Goal: Check status

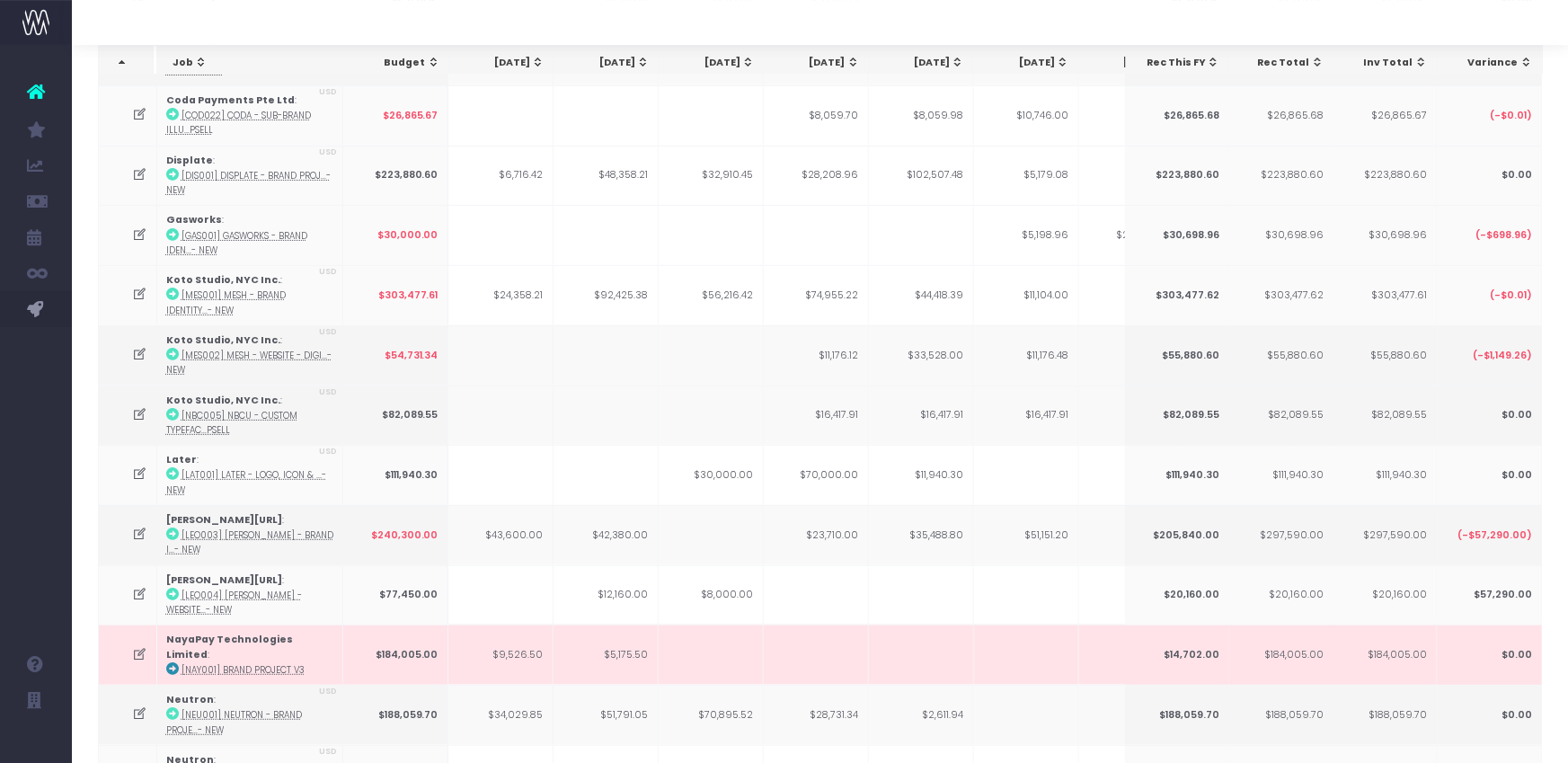
scroll to position [255, 0]
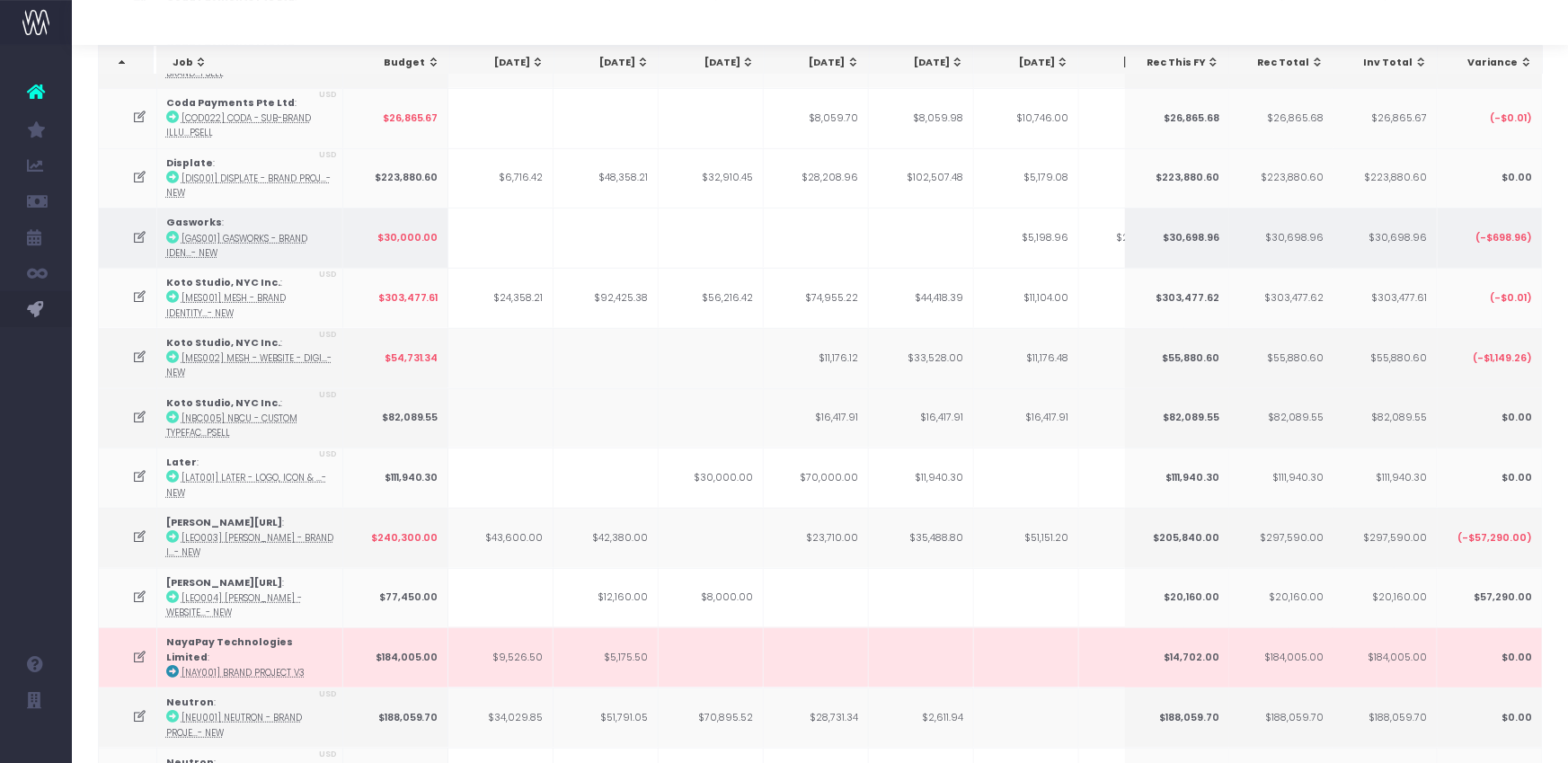
click at [140, 232] on icon at bounding box center [140, 237] width 16 height 16
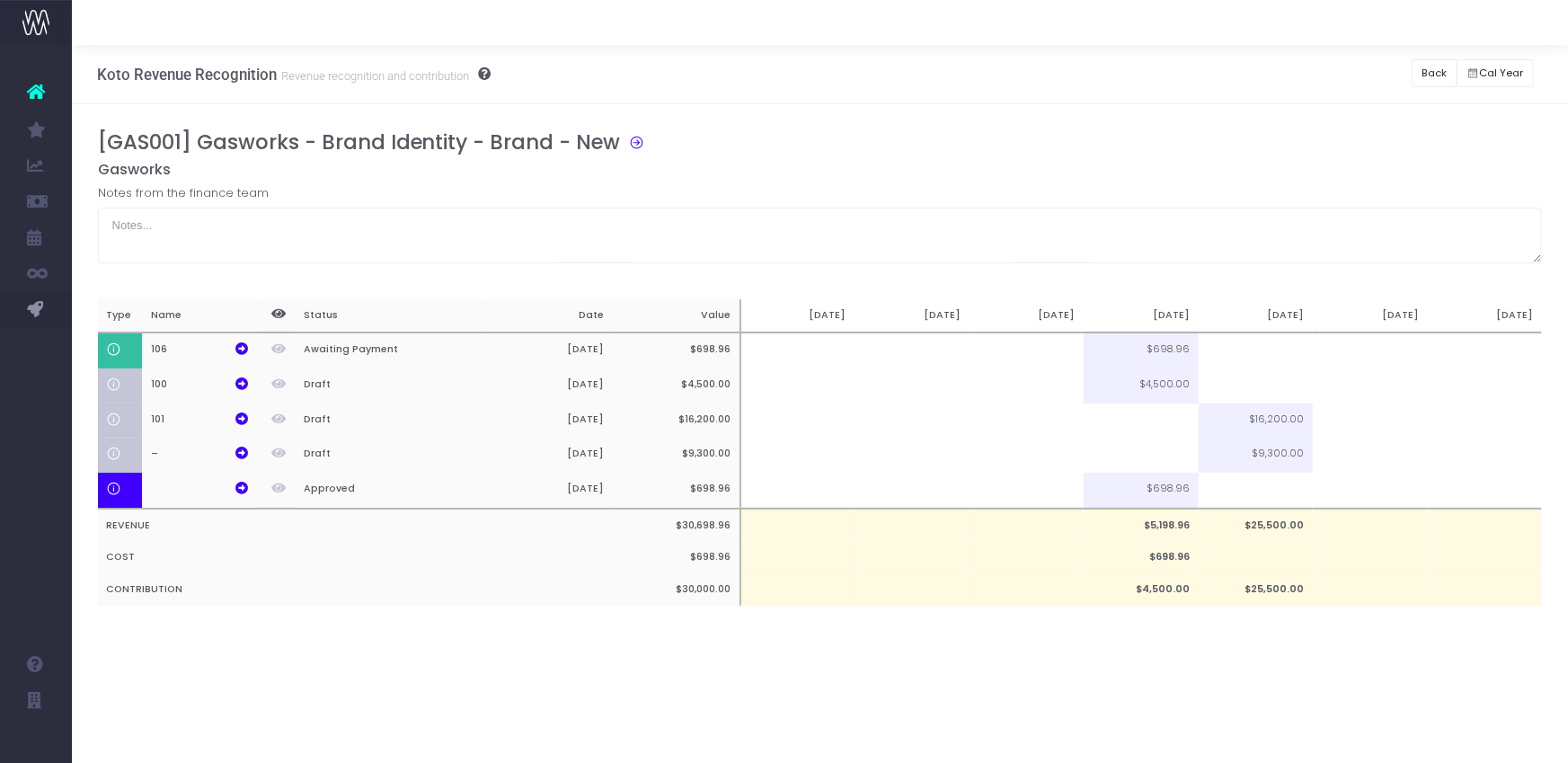
scroll to position [0, 0]
click at [1065, 489] on td at bounding box center [1027, 490] width 114 height 36
type input "100%"
click at [1066, 354] on td at bounding box center [1027, 350] width 114 height 36
type input "100%"
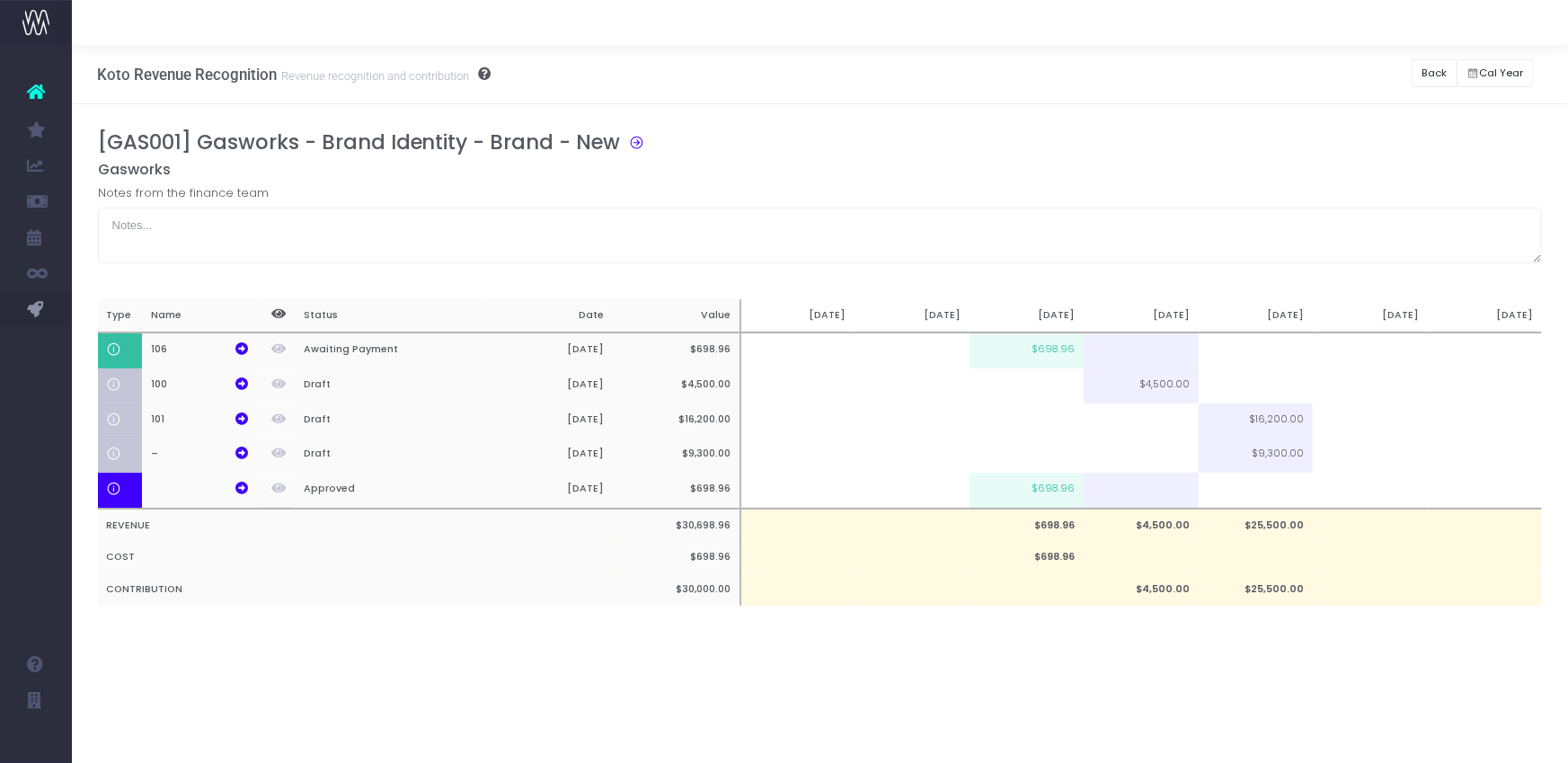
click at [1081, 676] on div "Koto Revenue Recognition Revenue recognition and contribution Back Hide history…" at bounding box center [820, 404] width 1496 height 718
click at [1427, 77] on button "Back" at bounding box center [1435, 74] width 46 height 28
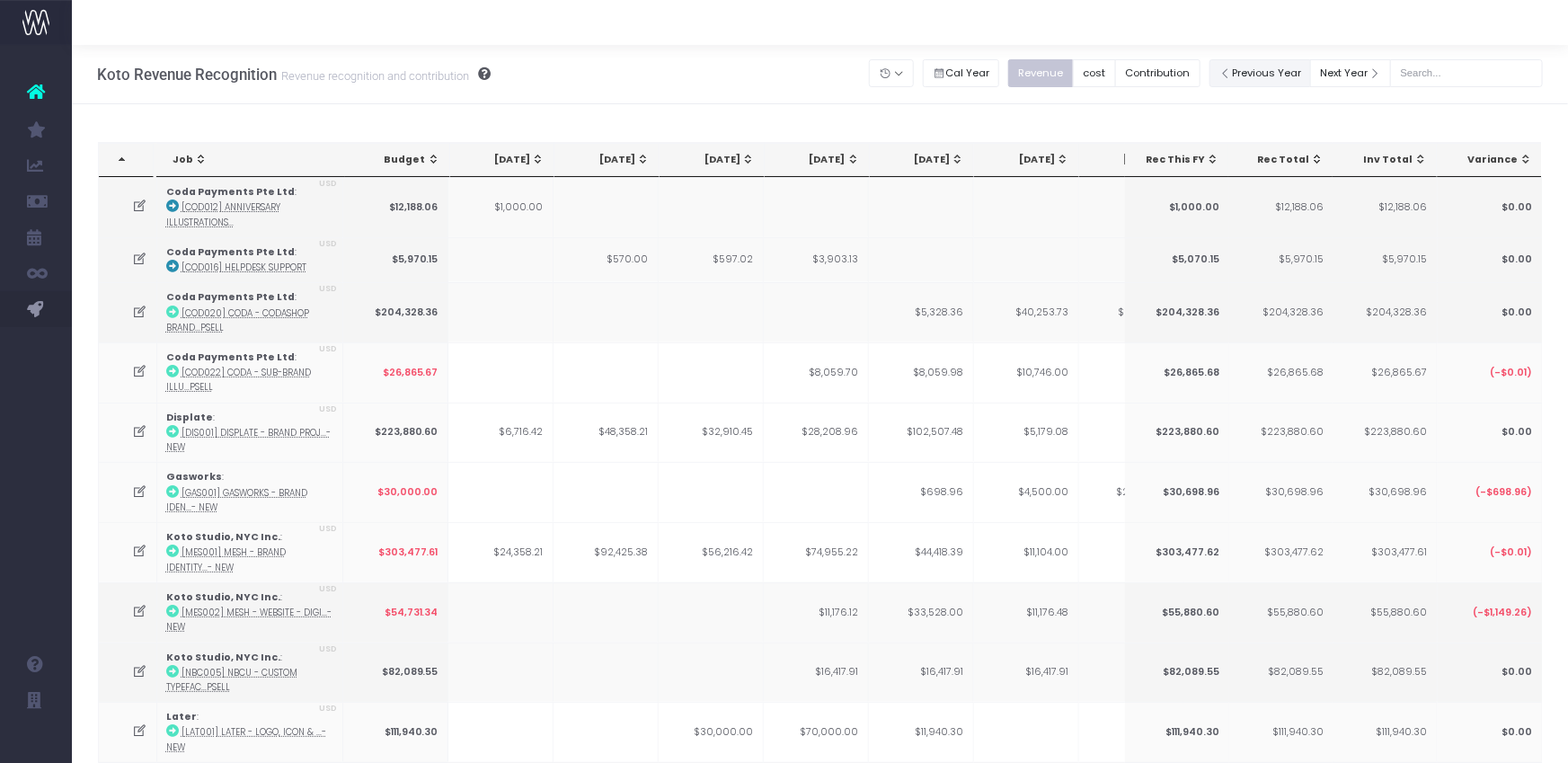
click at [1255, 77] on button "Previous Year" at bounding box center [1260, 74] width 102 height 28
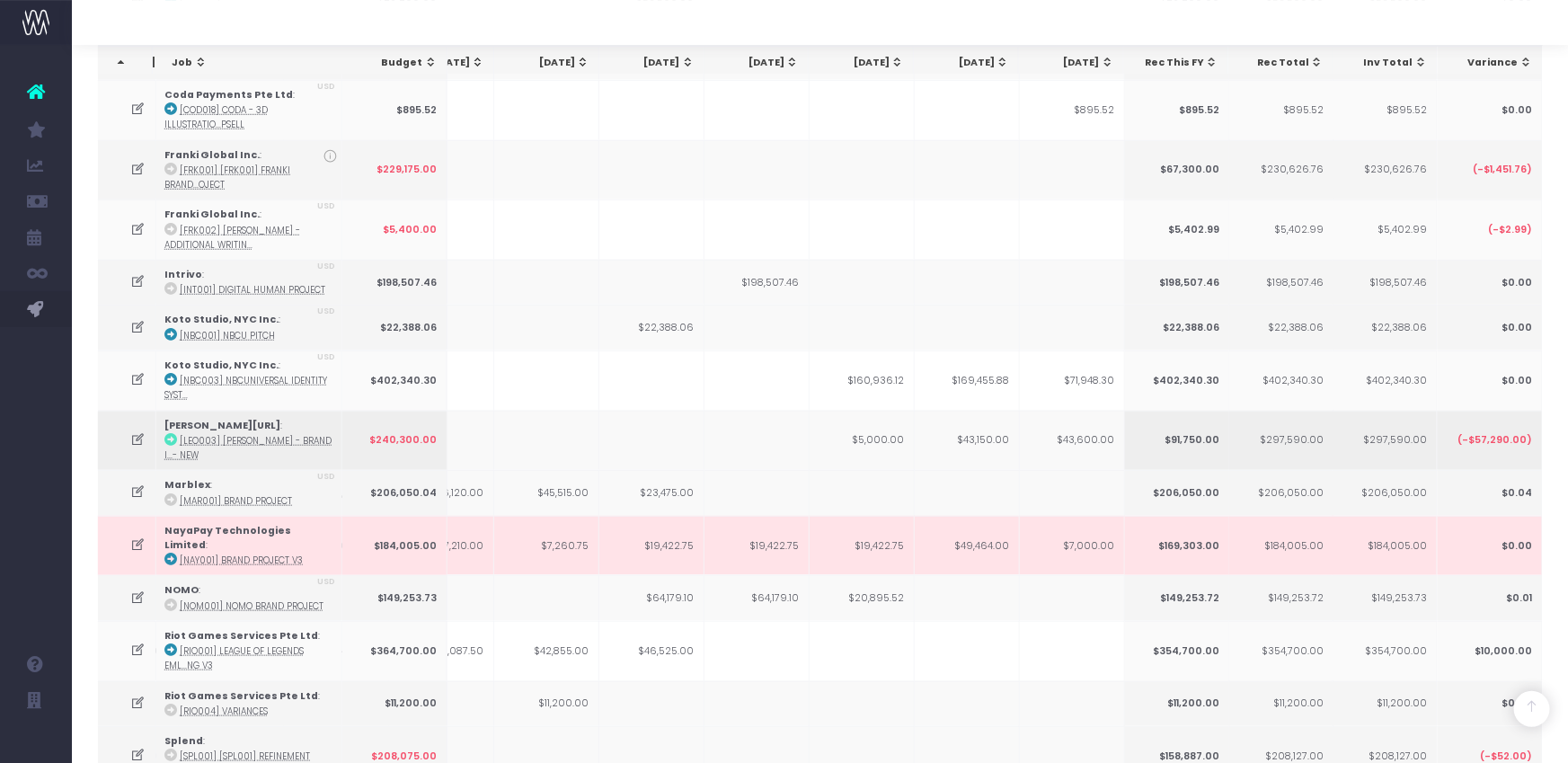
scroll to position [803, 0]
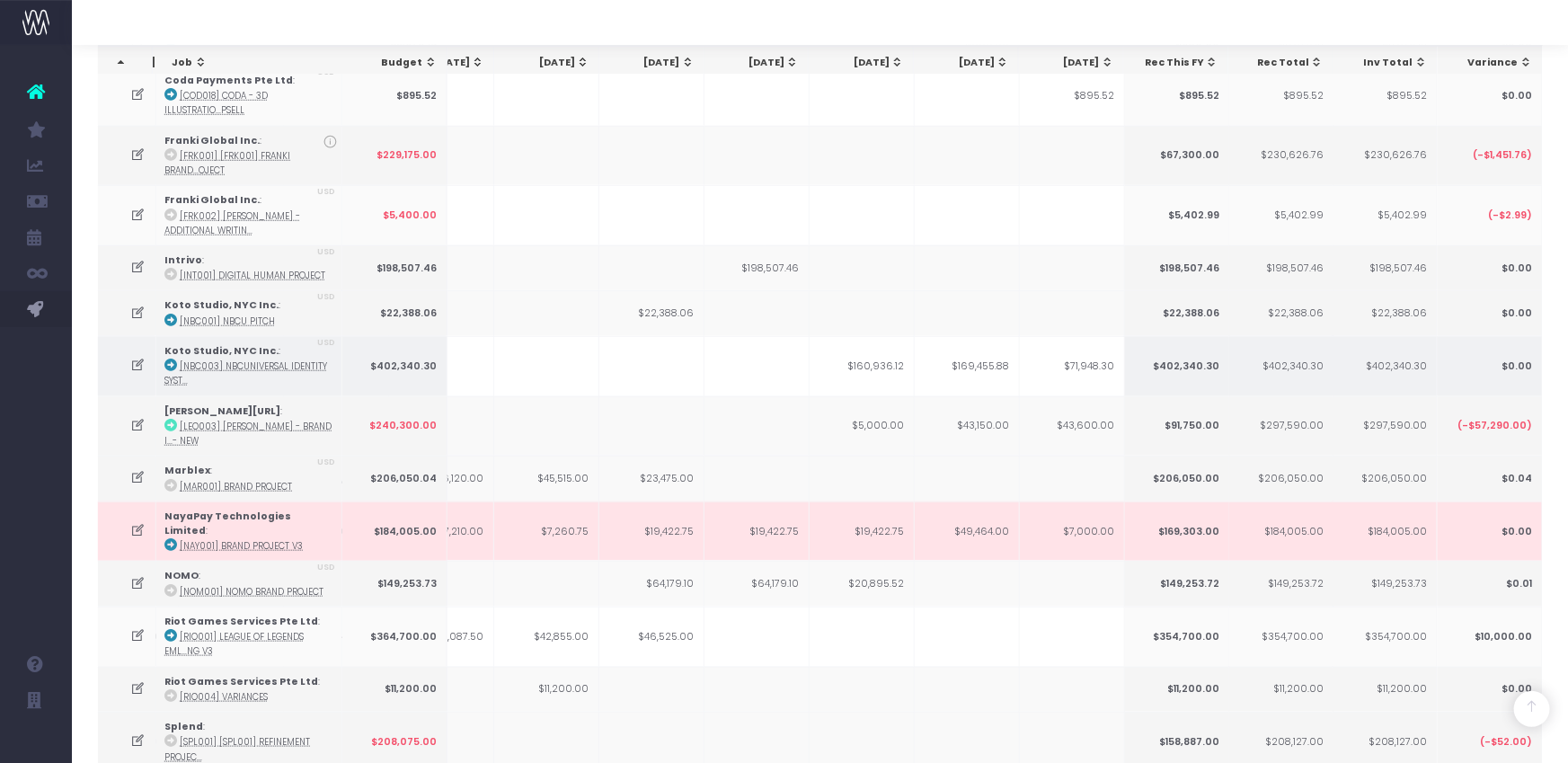
click at [169, 359] on icon at bounding box center [172, 365] width 13 height 13
click at [141, 358] on icon at bounding box center [139, 365] width 16 height 16
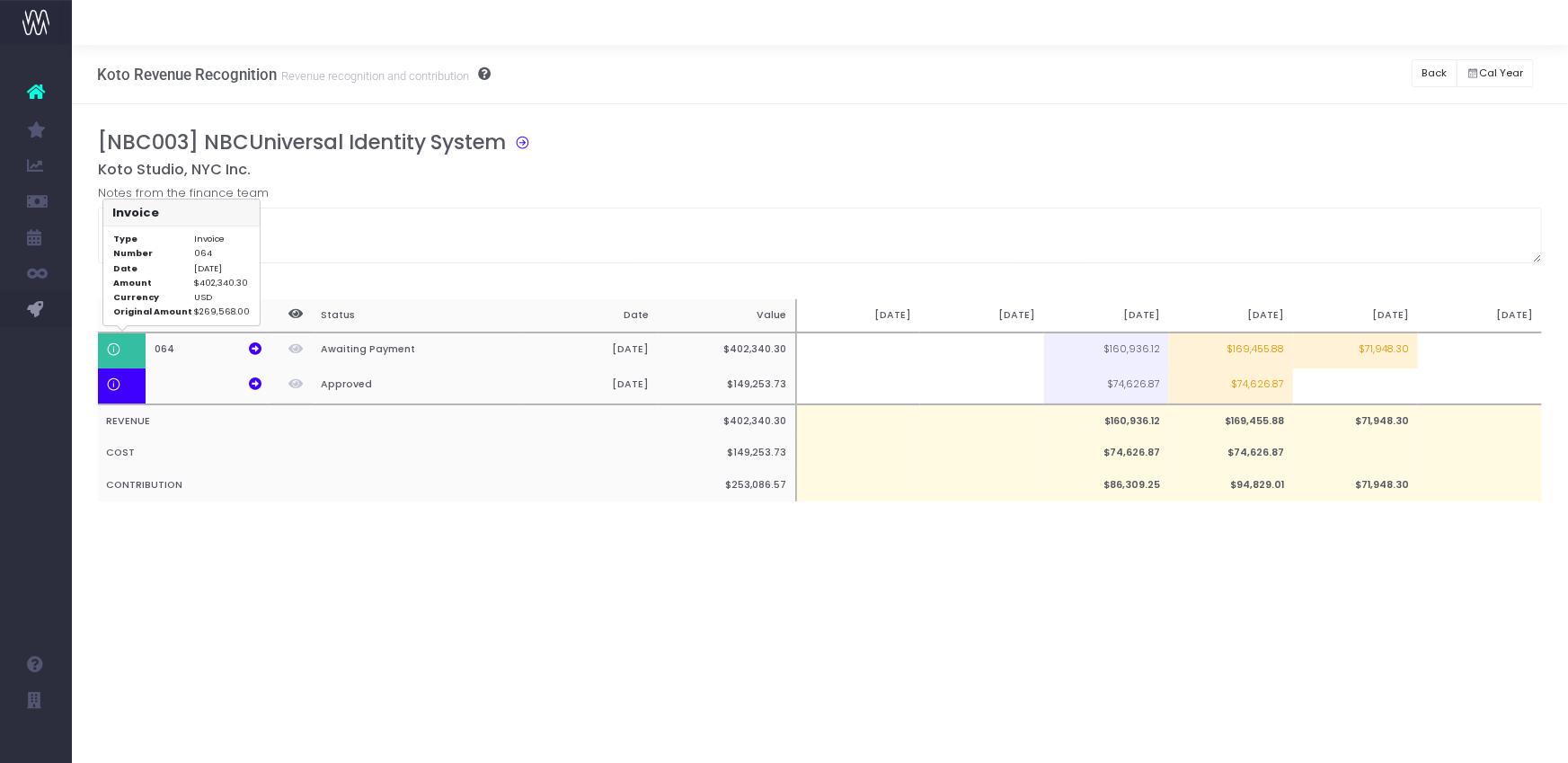
scroll to position [0, 0]
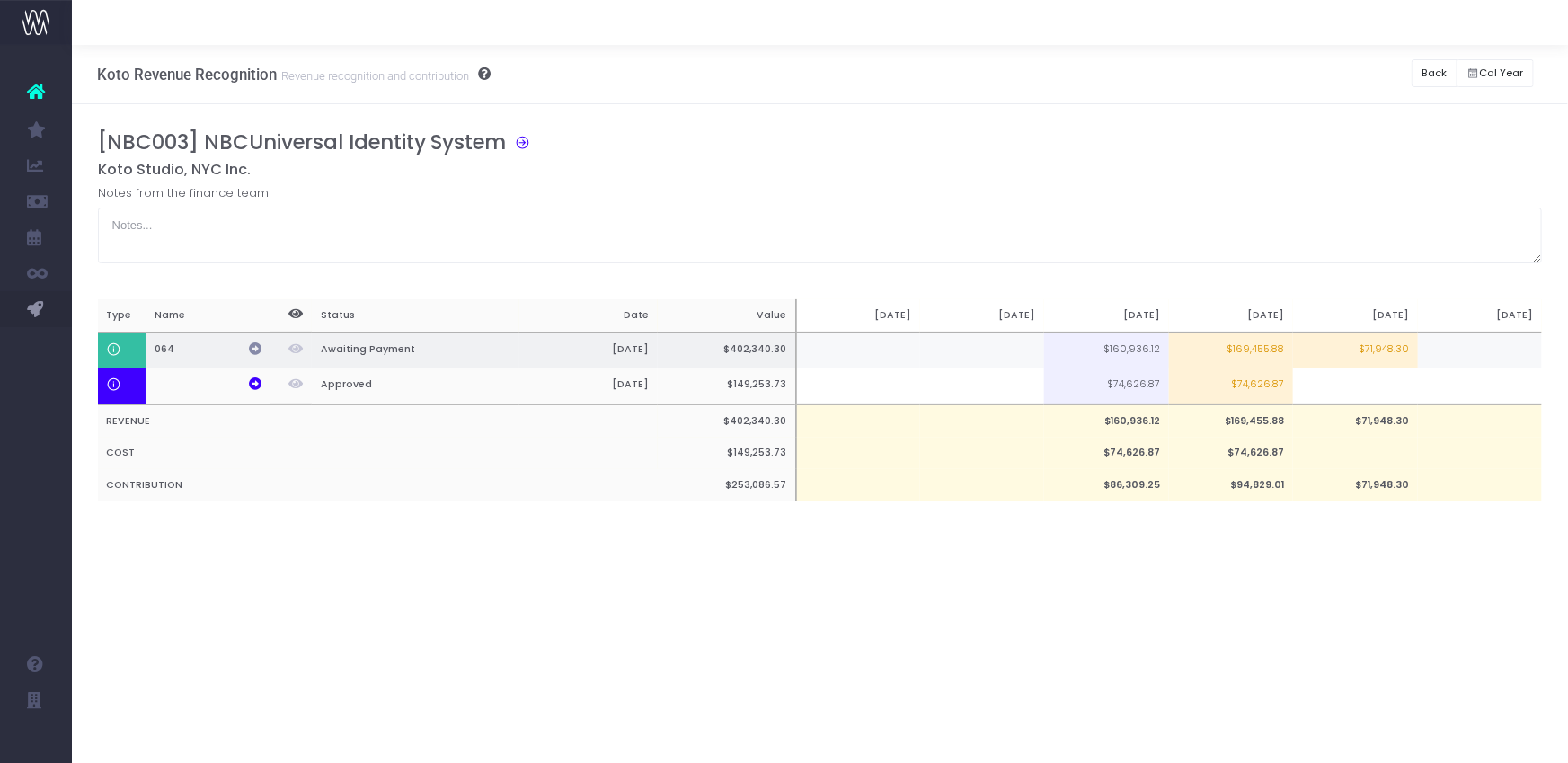
click at [253, 350] on icon at bounding box center [256, 349] width 13 height 13
